Goal: Task Accomplishment & Management: Use online tool/utility

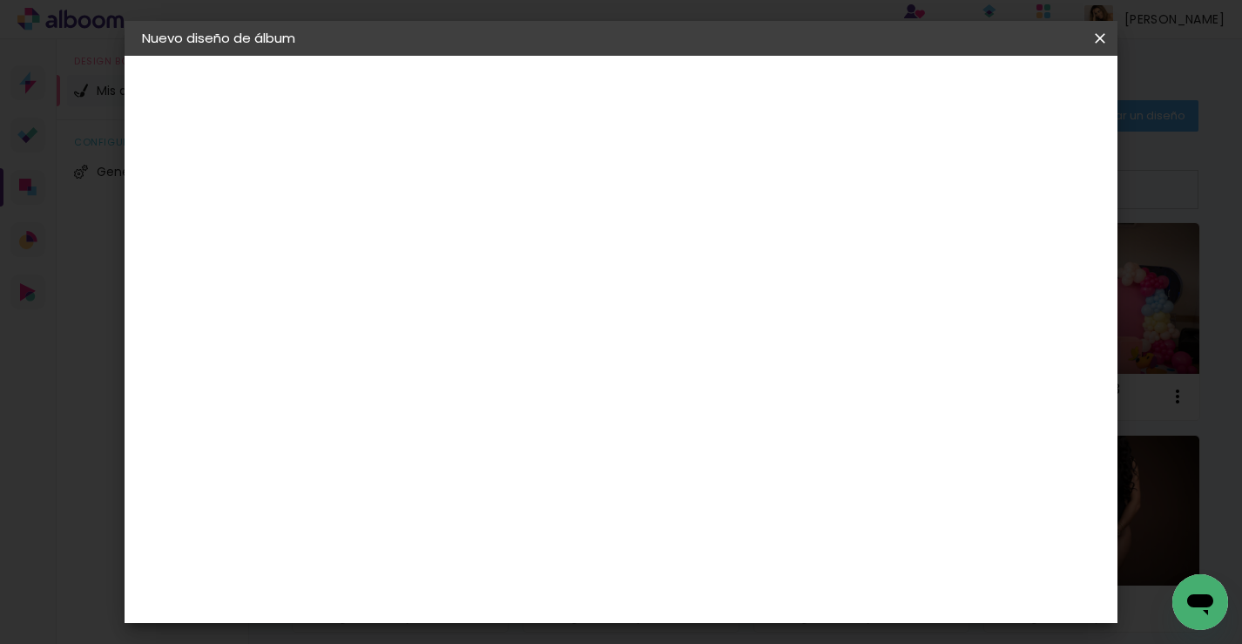
click at [1093, 30] on iron-icon at bounding box center [1100, 38] width 21 height 17
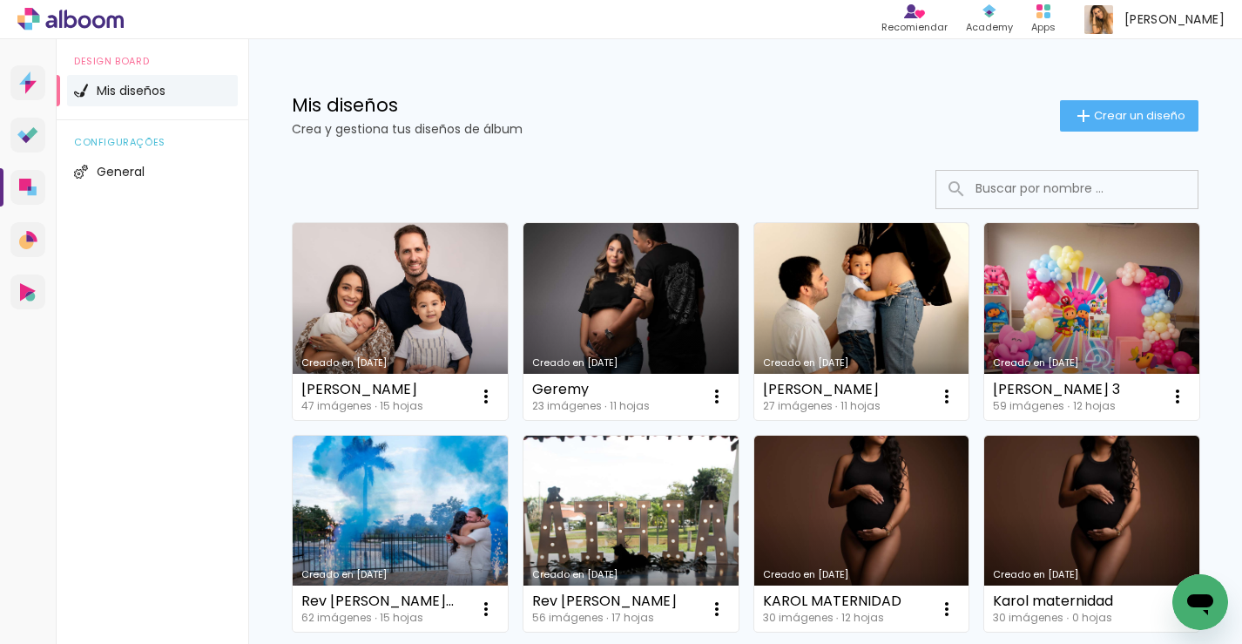
click at [387, 352] on link "Creado en [DATE]" at bounding box center [400, 321] width 215 height 197
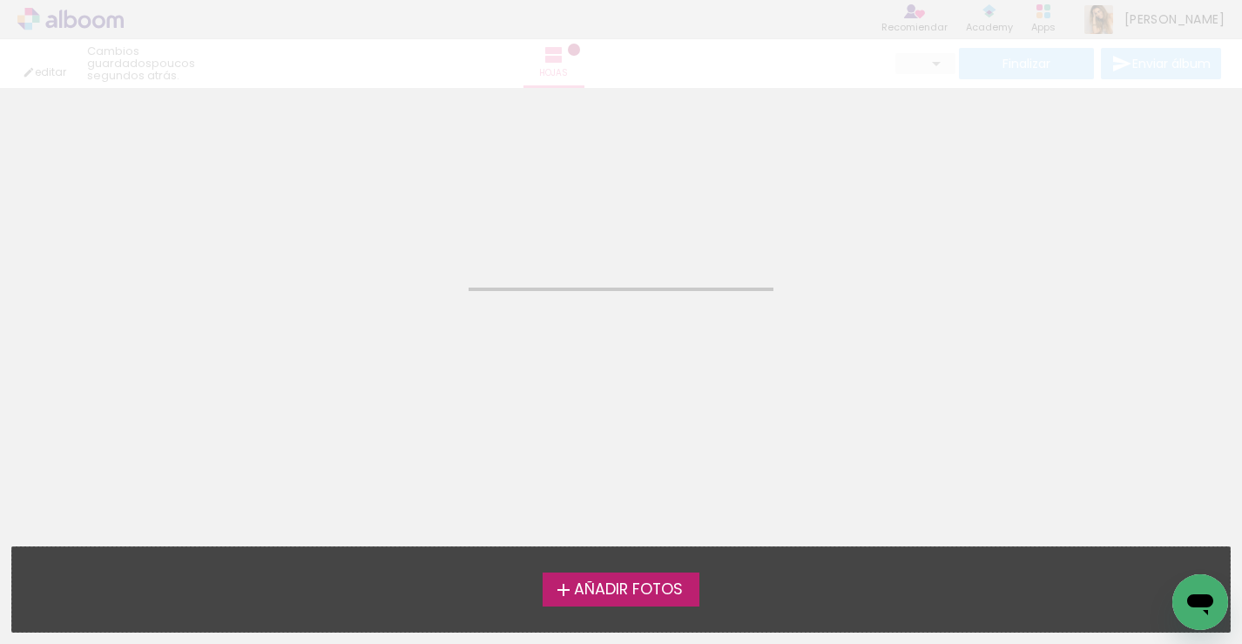
click at [387, 351] on neon-animated-pages "Confirmar Cancelar" at bounding box center [621, 366] width 1242 height 556
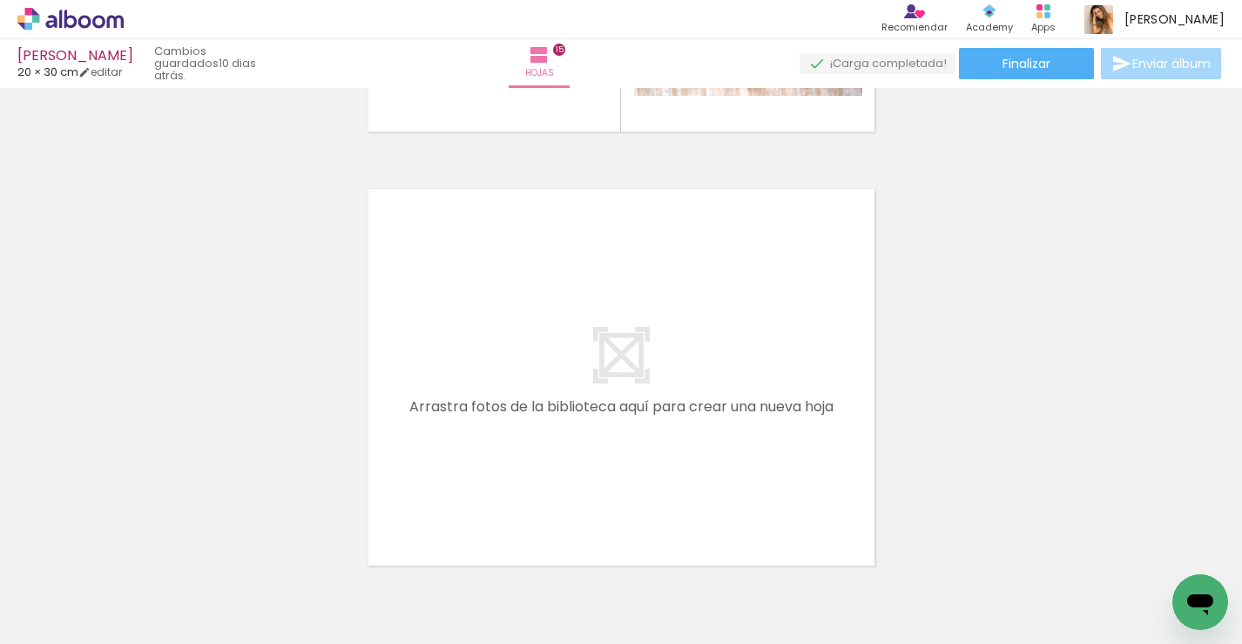
scroll to position [6561, 0]
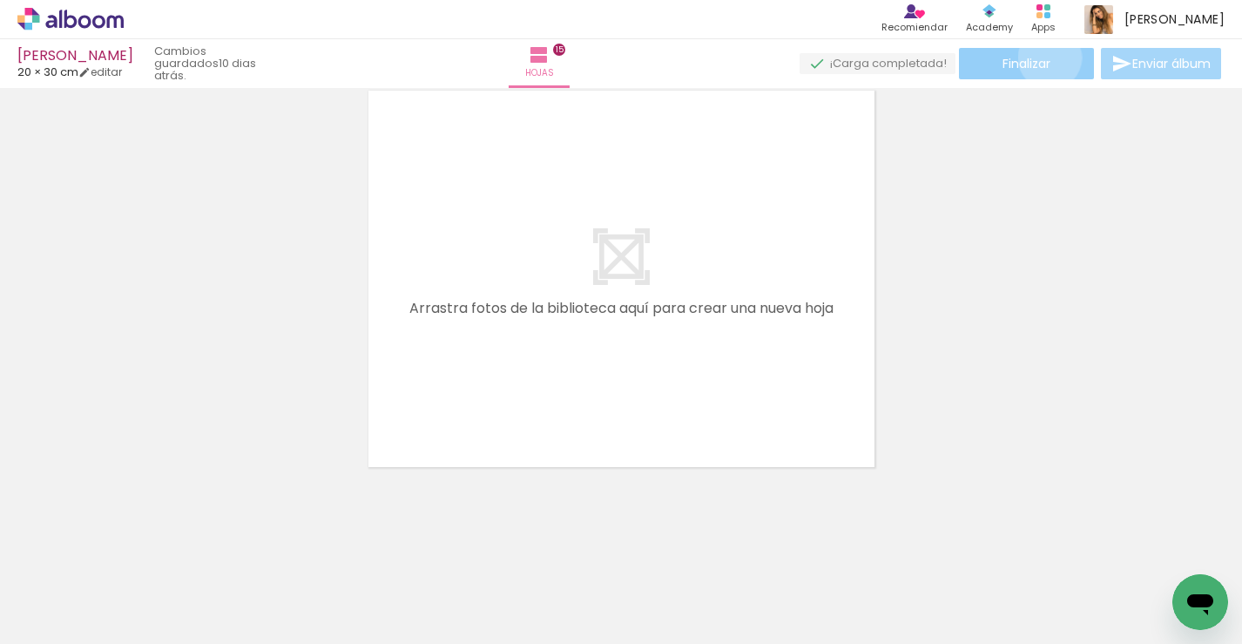
click at [1043, 57] on span "Finalizar" at bounding box center [1026, 63] width 48 height 12
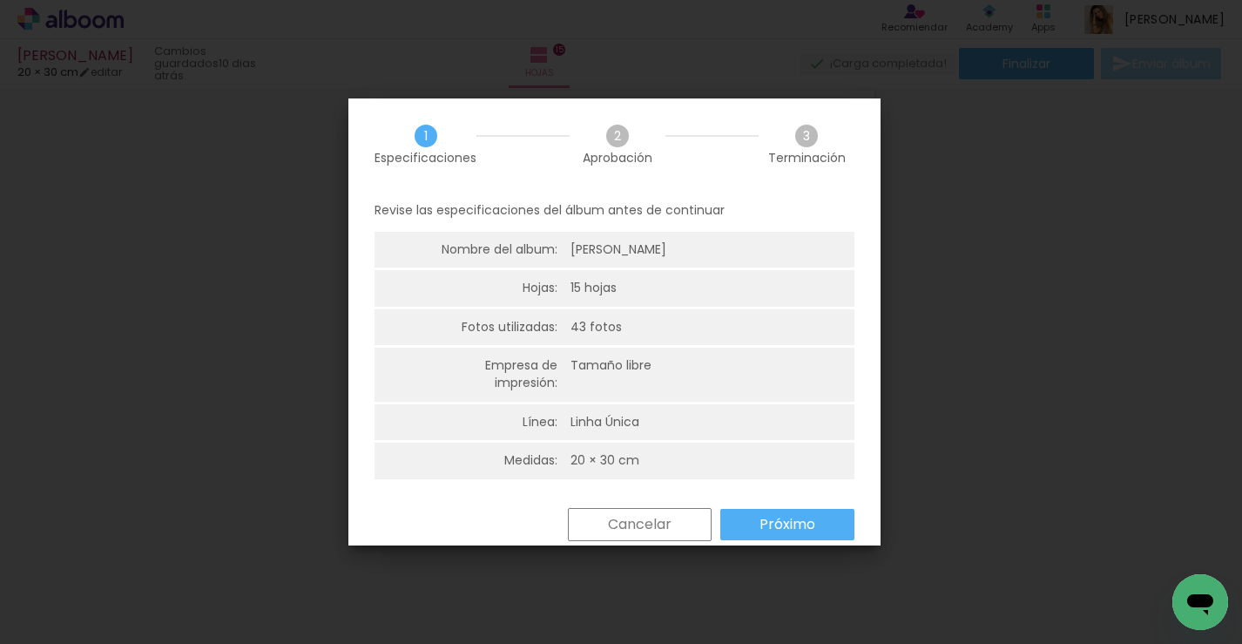
click at [820, 527] on paper-button "Próximo" at bounding box center [787, 524] width 134 height 31
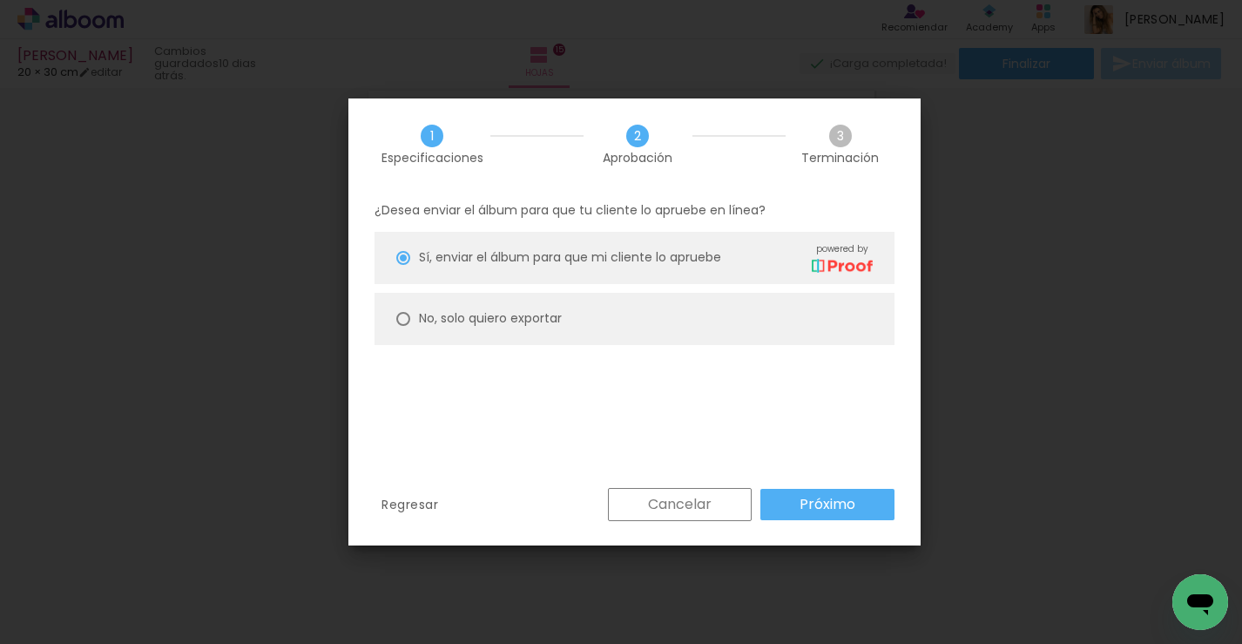
click at [787, 327] on paper-radio-button "No, solo quiero exportar" at bounding box center [635, 319] width 520 height 52
type paper-radio-button "on"
click at [819, 514] on paper-button "Próximo" at bounding box center [827, 504] width 134 height 31
type input "Alta, 300 DPI"
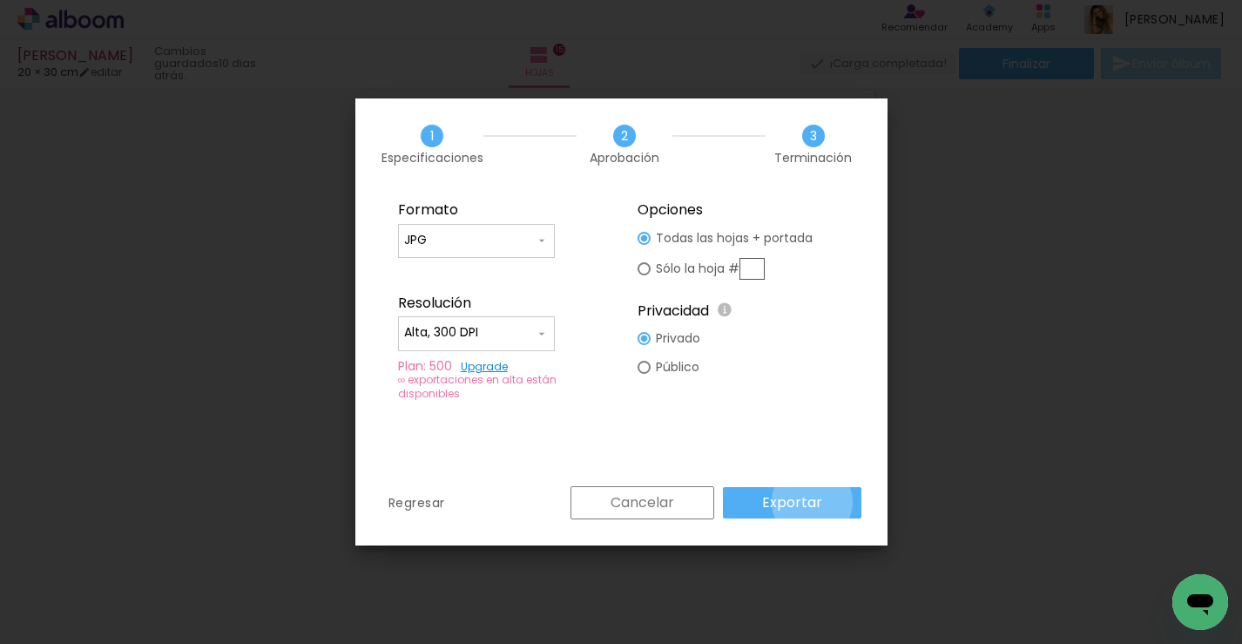
click at [0, 0] on slot "Exportar" at bounding box center [0, 0] width 0 height 0
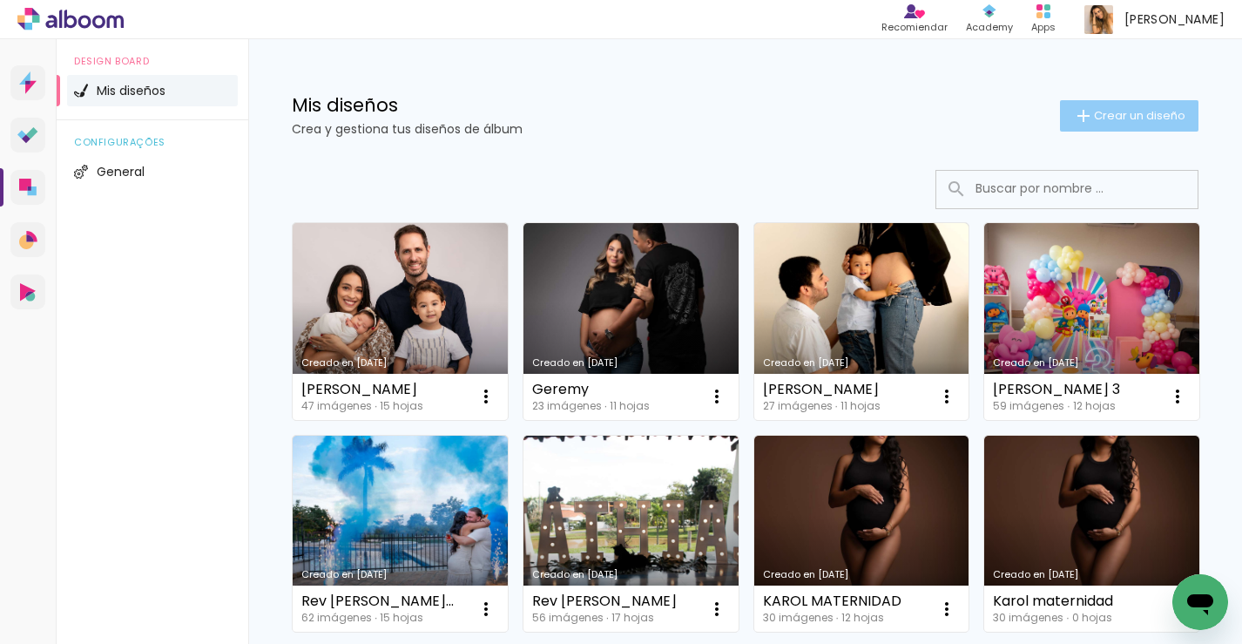
click at [1110, 114] on span "Crear un diseño" at bounding box center [1139, 115] width 91 height 11
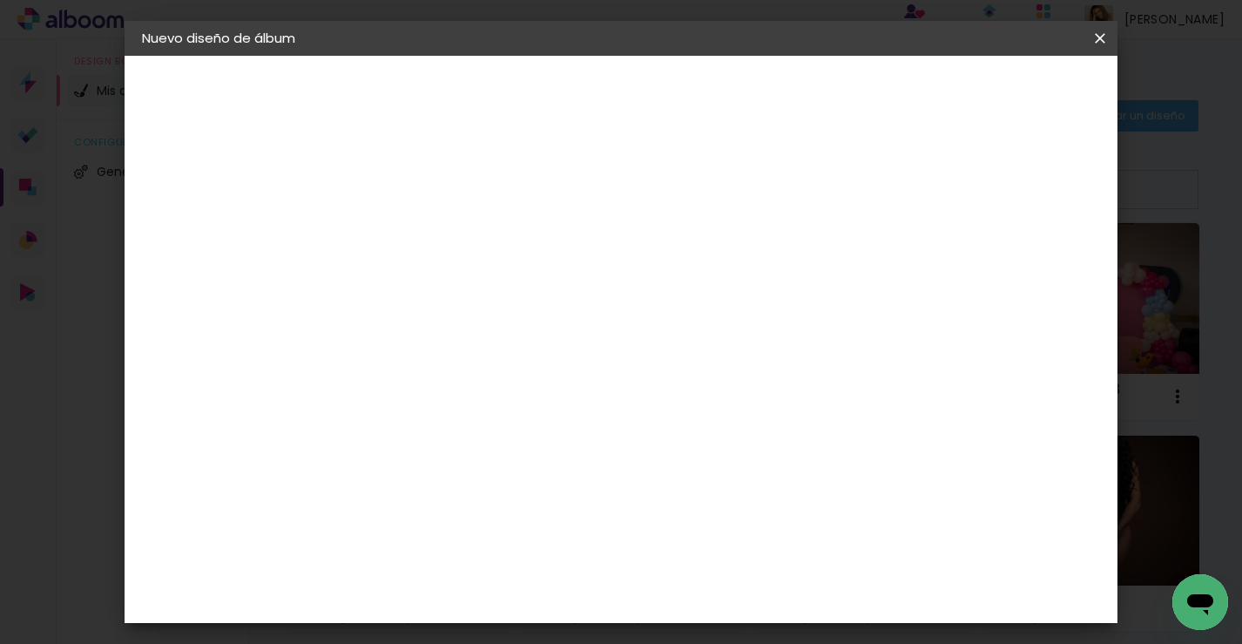
click at [427, 227] on input at bounding box center [427, 233] width 0 height 27
click at [427, 238] on input "Aljandra nuñez" at bounding box center [427, 233] width 0 height 27
click at [427, 240] on input "Alejandra nuñez" at bounding box center [427, 233] width 0 height 27
type input "Alejandra Nuñez"
type paper-input "Alejandra Nuñez"
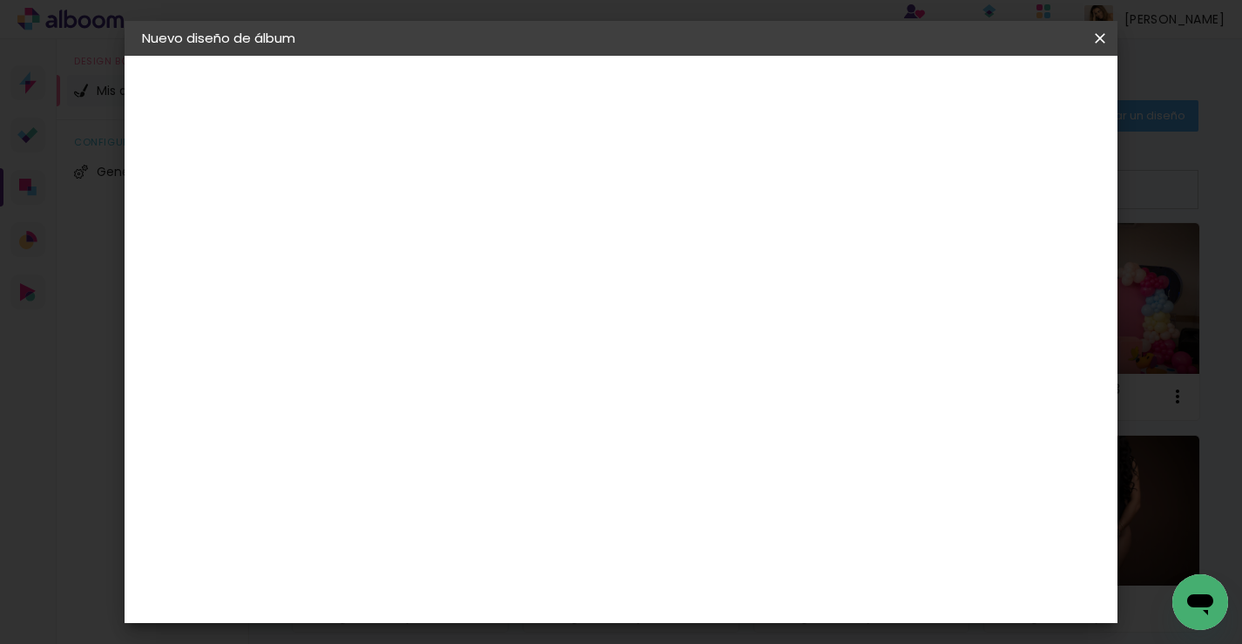
click at [598, 105] on paper-button "Avanzar" at bounding box center [557, 93] width 84 height 30
click at [723, 274] on paper-item "Tamaño libre" at bounding box center [641, 265] width 163 height 38
click at [0, 0] on slot "Avanzar" at bounding box center [0, 0] width 0 height 0
click at [725, 570] on input "60" at bounding box center [716, 569] width 45 height 26
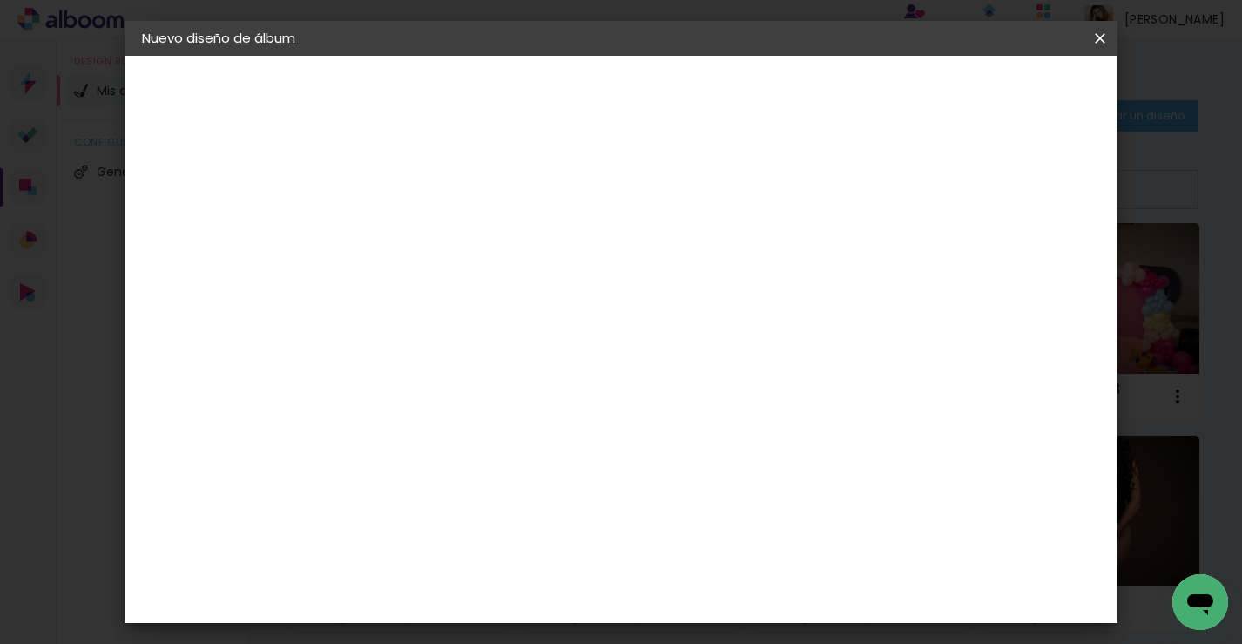
type input "40"
type paper-input "40"
click at [924, 87] on span "Empezar diseño" at bounding box center [875, 92] width 97 height 12
